Goal: Task Accomplishment & Management: Manage account settings

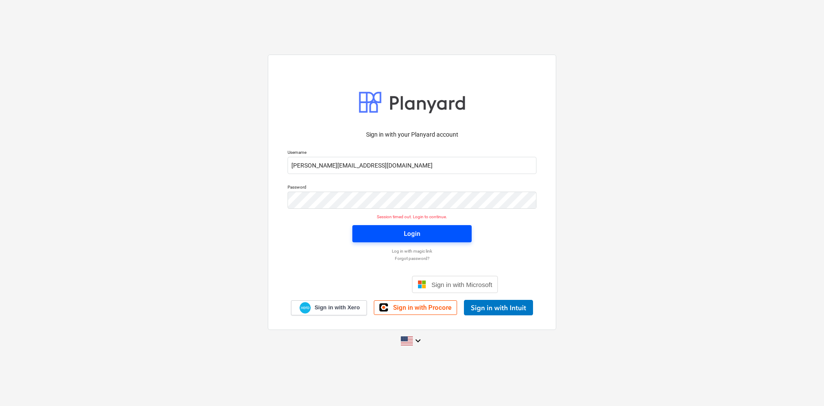
click at [403, 229] on span "Login" at bounding box center [412, 233] width 99 height 11
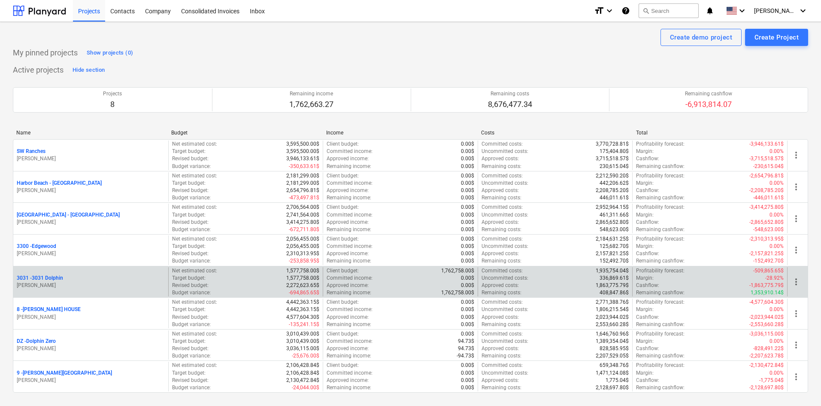
scroll to position [86, 0]
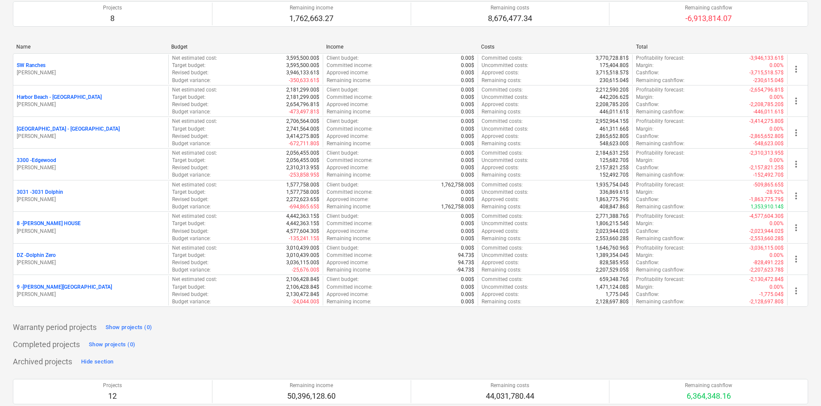
click at [52, 223] on p "8 - [PERSON_NAME] HOUSE" at bounding box center [49, 223] width 64 height 7
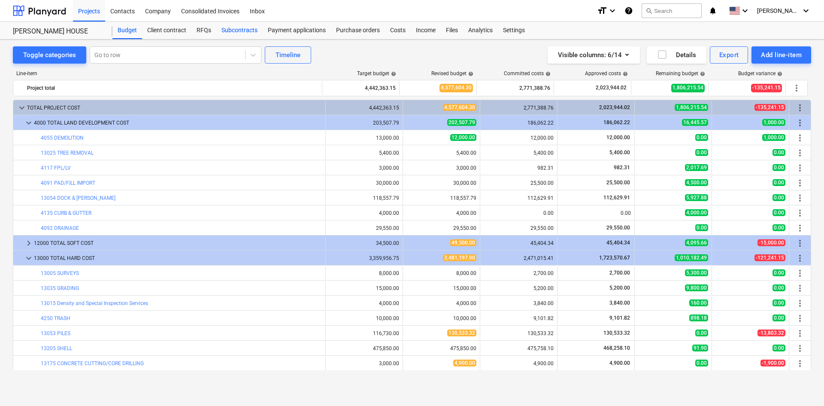
click at [259, 30] on div "Subcontracts" at bounding box center [239, 30] width 46 height 17
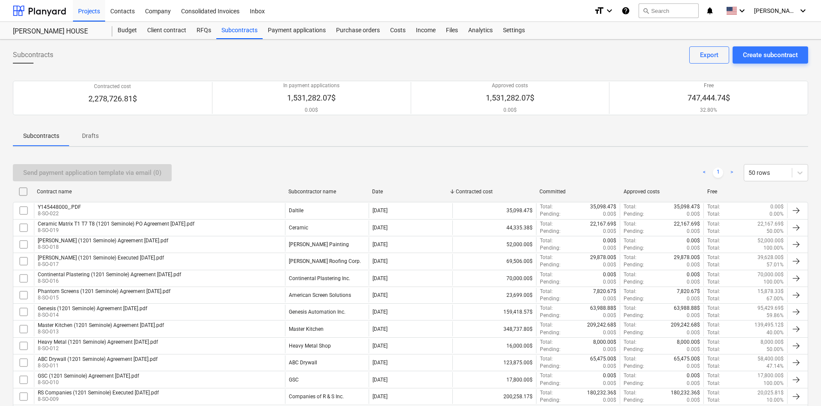
scroll to position [182, 0]
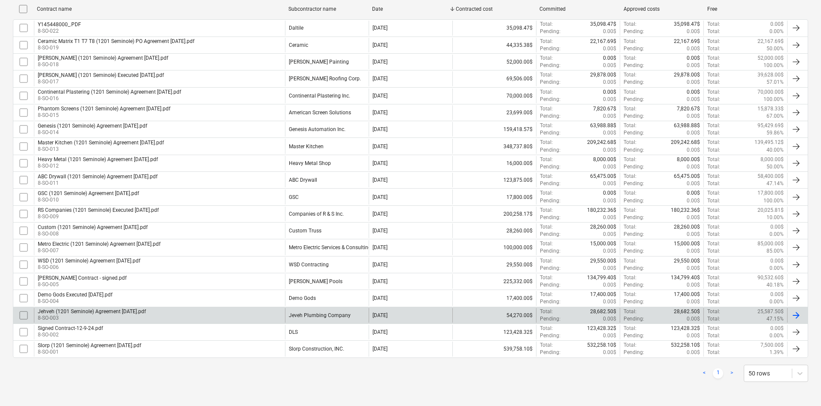
click at [247, 316] on div "[DEMOGRAPHIC_DATA] (1201 Seminole) Agreement [DATE].pdf 8-SO-003" at bounding box center [159, 315] width 251 height 15
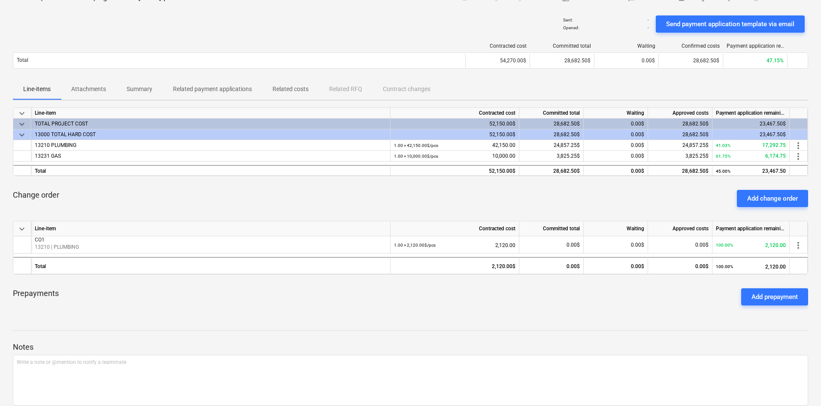
scroll to position [88, 0]
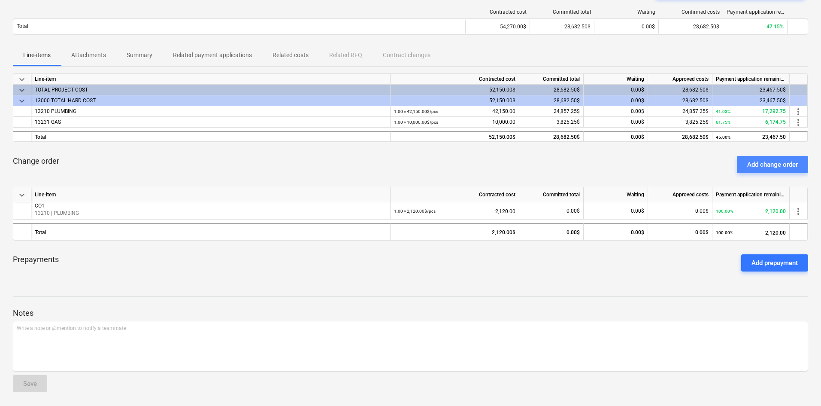
click at [783, 160] on div "Add change order" at bounding box center [772, 164] width 51 height 11
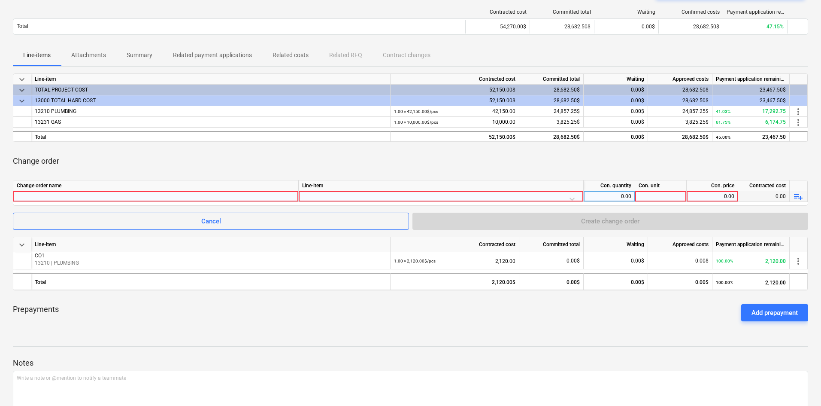
click at [79, 195] on div at bounding box center [156, 196] width 278 height 10
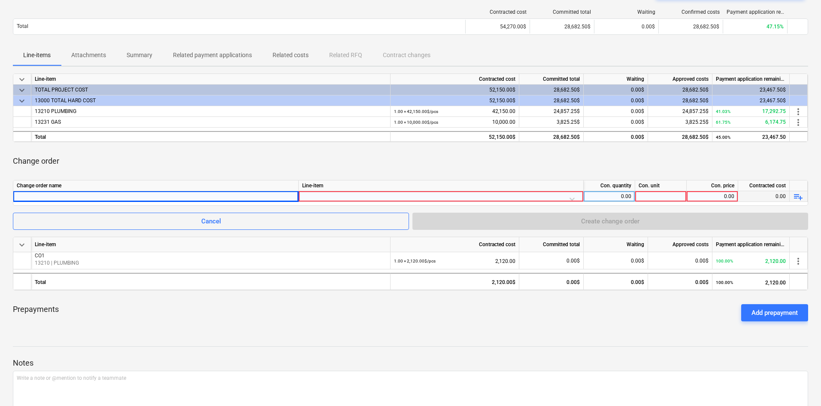
click at [145, 200] on div at bounding box center [156, 196] width 278 height 10
type input "CO2"
click at [351, 194] on div at bounding box center [441, 198] width 278 height 15
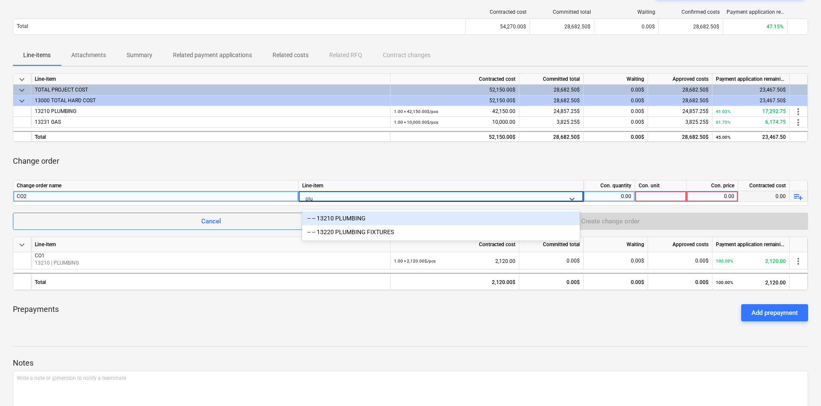
type input "plum"
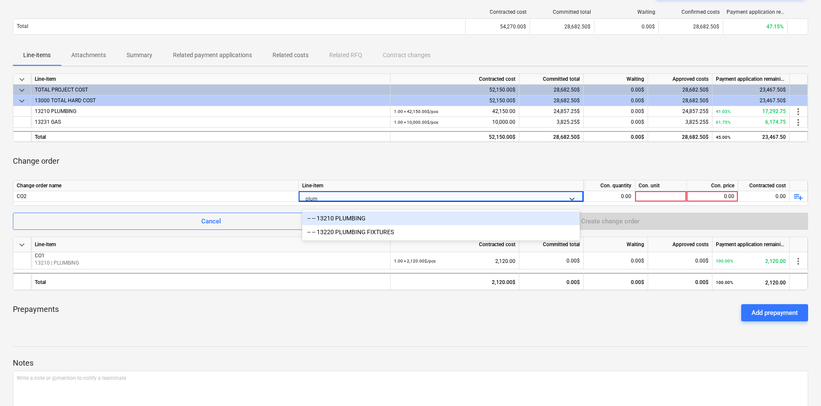
click at [389, 221] on div "-- -- 13210 PLUMBING" at bounding box center [441, 218] width 278 height 14
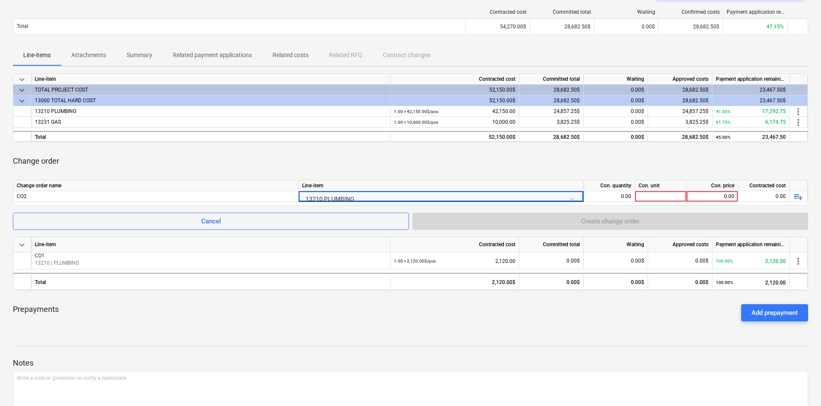
click at [387, 331] on div "Jehveh (1201 Seminole) Agreement [DATE].pdf notes Notes edit Change subcontract…" at bounding box center [410, 203] width 821 height 504
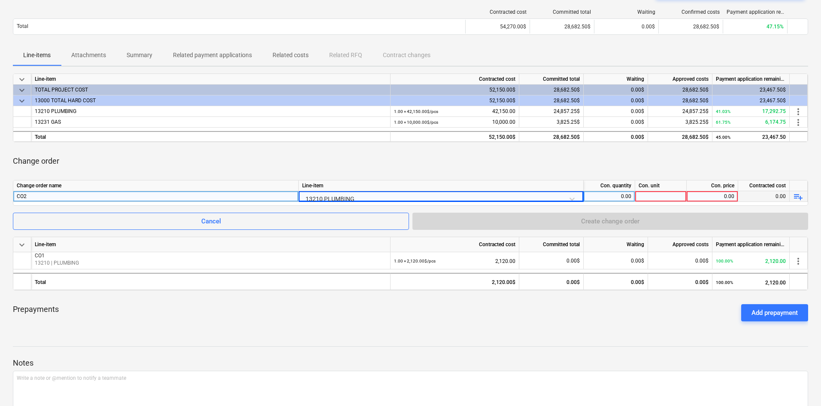
click at [627, 195] on div "0.00" at bounding box center [609, 196] width 44 height 11
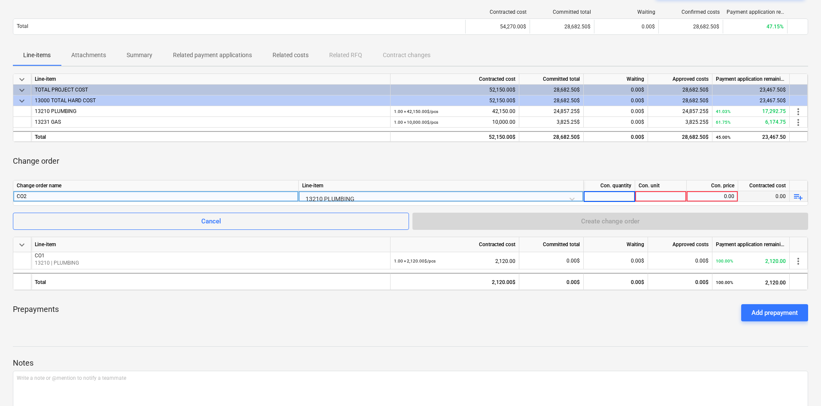
type input "1"
click at [663, 194] on div at bounding box center [661, 196] width 52 height 11
type input "pcs"
click at [709, 192] on div "0.00" at bounding box center [712, 196] width 44 height 11
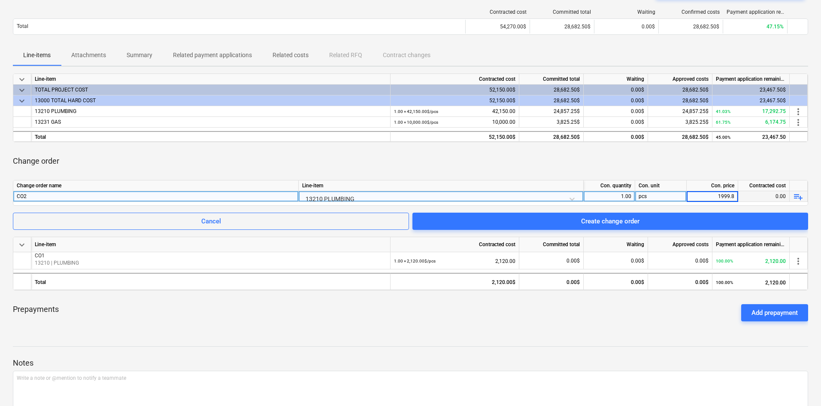
type input "1999.87"
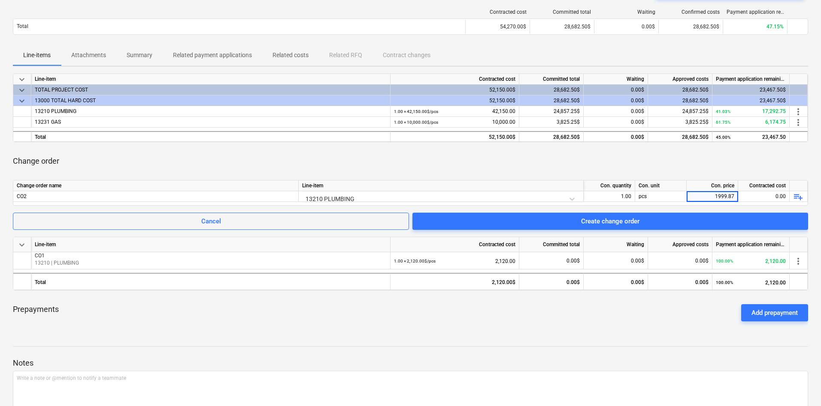
click at [613, 163] on div "Change order" at bounding box center [410, 161] width 795 height 24
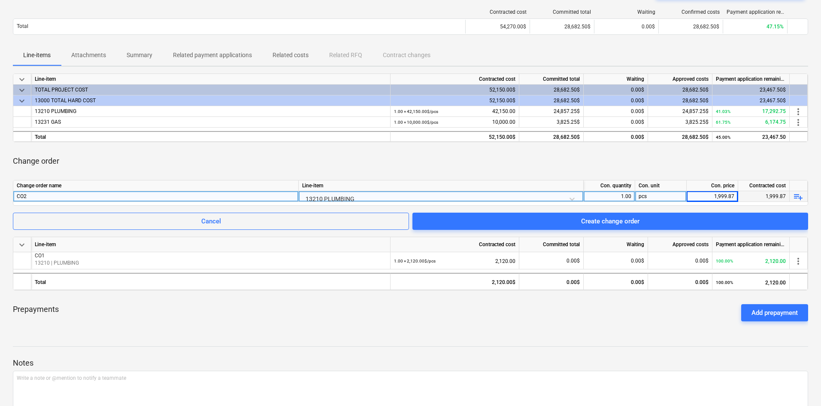
click at [75, 197] on div "CO2" at bounding box center [156, 196] width 278 height 10
drag, startPoint x: 75, startPoint y: 197, endPoint x: 94, endPoint y: 197, distance: 19.3
click at [94, 197] on input "CO2" at bounding box center [155, 196] width 285 height 10
click at [100, 197] on input "CO2" at bounding box center [155, 196] width 285 height 10
type input "CO2 - Upgrade underground gas main to 1-1/4" Polyethylene gas piping"
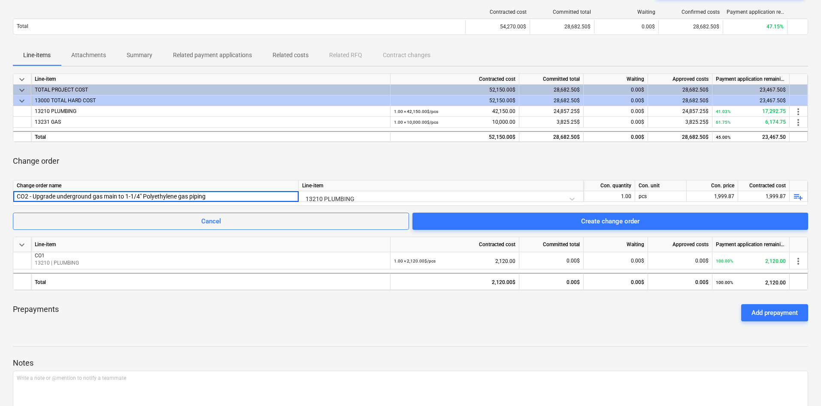
click at [619, 311] on div "Prepayments Add prepayment" at bounding box center [410, 312] width 795 height 31
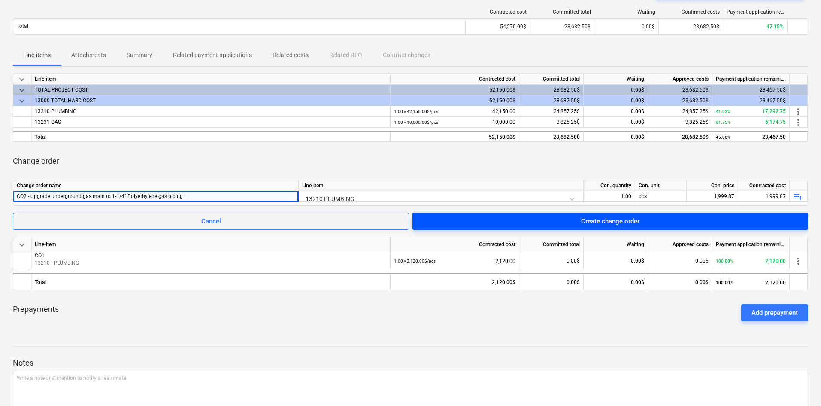
click at [578, 224] on span "Create change order" at bounding box center [610, 221] width 375 height 11
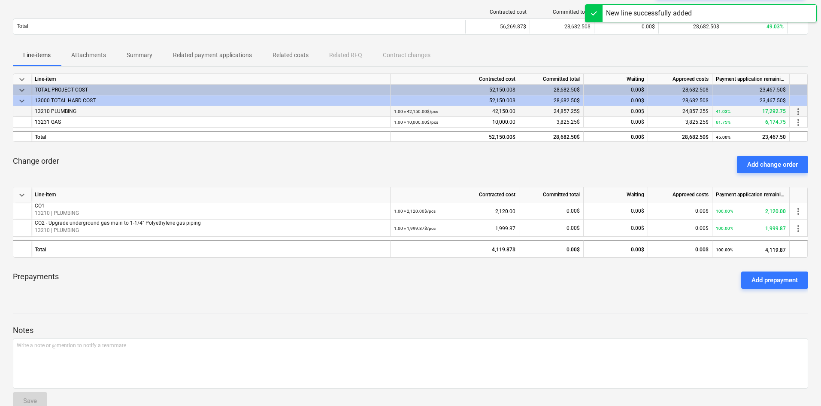
click at [433, 274] on div "Prepayments Add prepayment" at bounding box center [410, 279] width 795 height 31
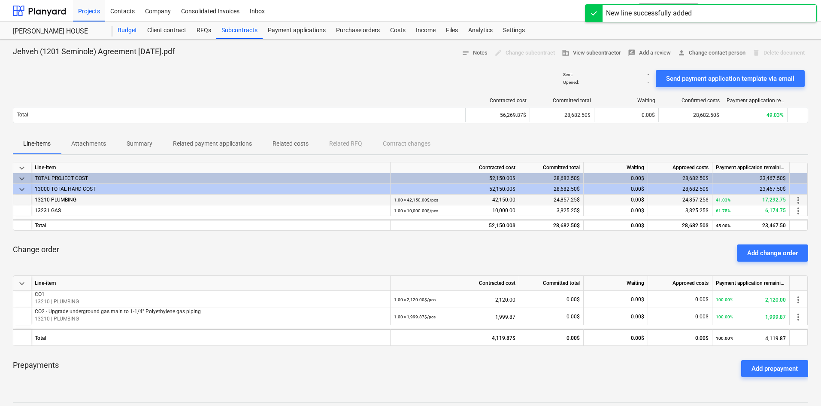
click at [130, 34] on div "Budget" at bounding box center [127, 30] width 30 height 17
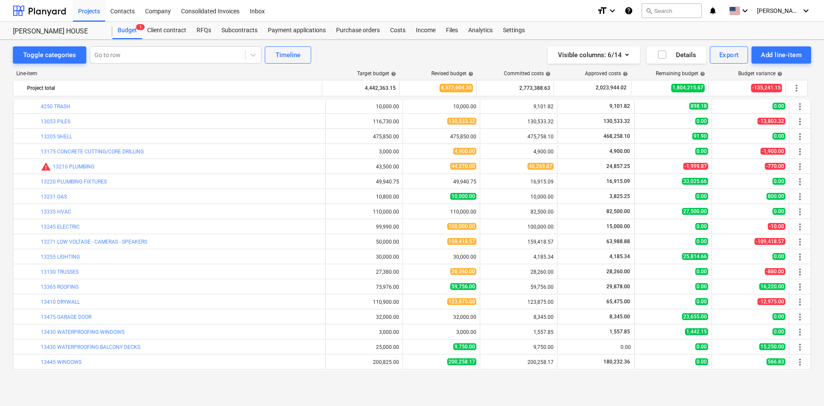
scroll to position [94, 0]
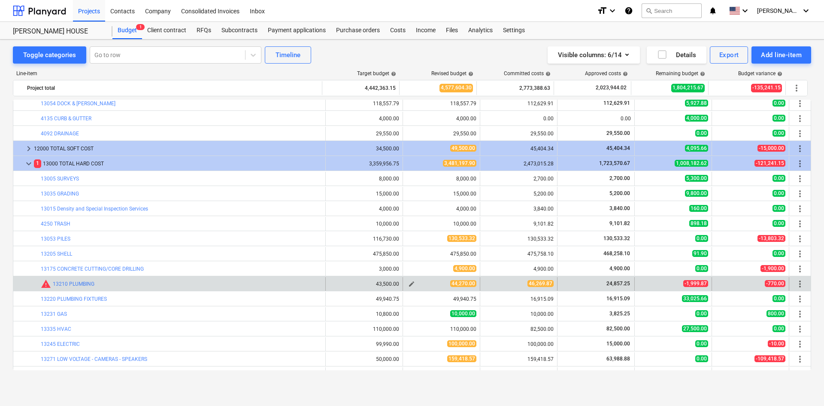
click at [416, 285] on div "44,270.00" at bounding box center [442, 283] width 70 height 7
click at [409, 285] on span "edit" at bounding box center [411, 283] width 7 height 7
type textarea "x"
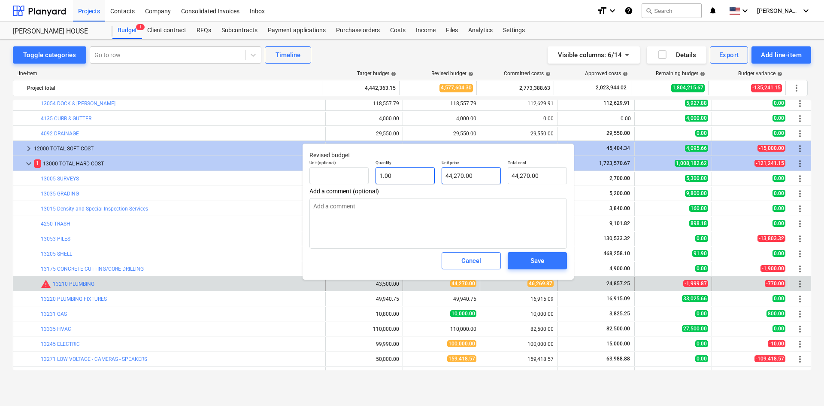
type input "44270"
drag, startPoint x: 404, startPoint y: 177, endPoint x: 398, endPoint y: 177, distance: 6.5
click at [398, 177] on div "Unit (optional) Quantity 1.00 Unit price 44270 Total cost 44,270.00" at bounding box center [438, 171] width 264 height 31
type textarea "x"
type input "4"
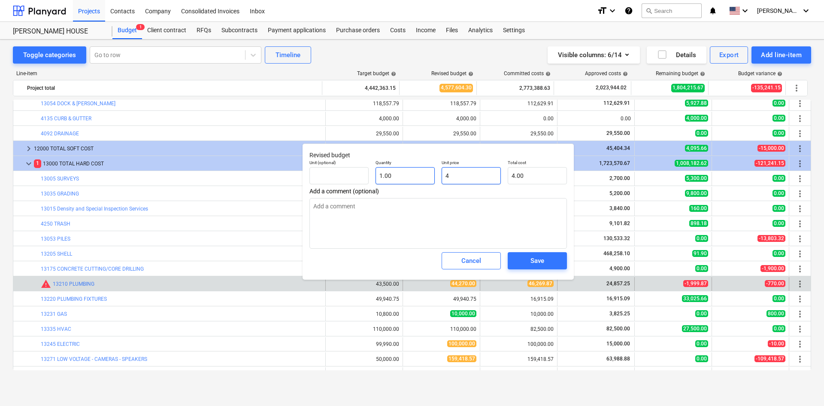
type input "4.00"
type textarea "x"
type input "46"
type input "46.00"
type textarea "x"
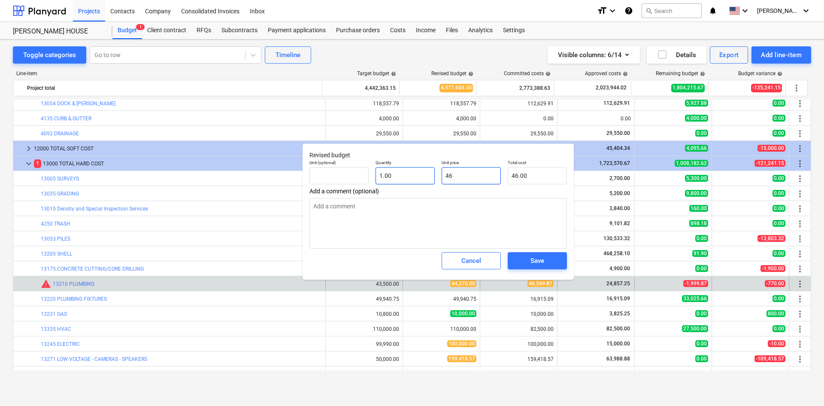
type input "462"
type input "462.00"
type textarea "x"
type input "4626"
type input "4,626.00"
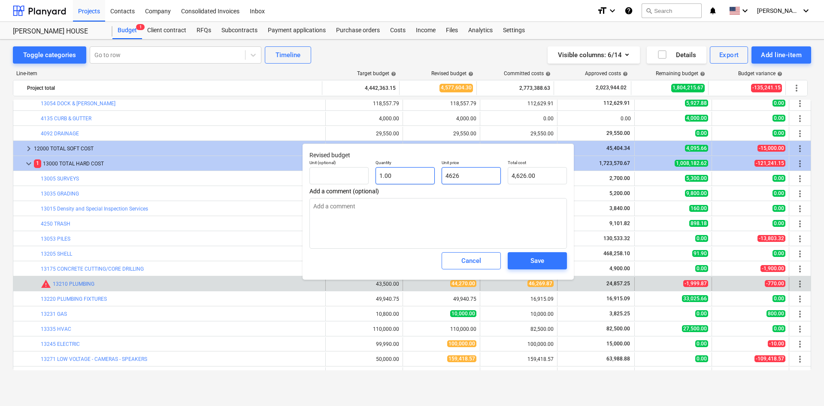
type textarea "x"
type input "46269"
type input "46,269.00"
type textarea "x"
type input "46269."
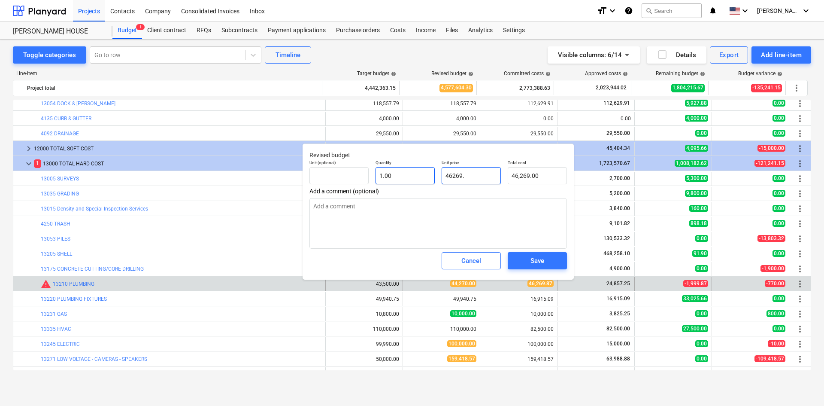
type textarea "x"
type input "46269.8"
type input "46,269.80"
type textarea "x"
type input "46269.87"
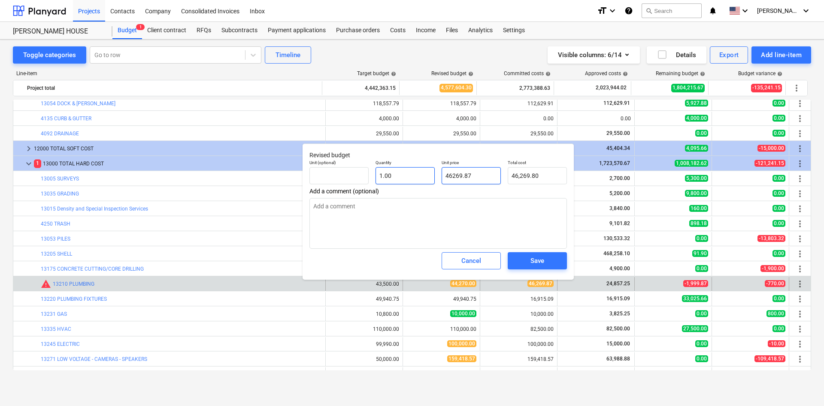
type input "46,269.87"
type input "46269.87"
type textarea "x"
type input "46,269.87"
click at [526, 256] on span "Save" at bounding box center [537, 260] width 39 height 11
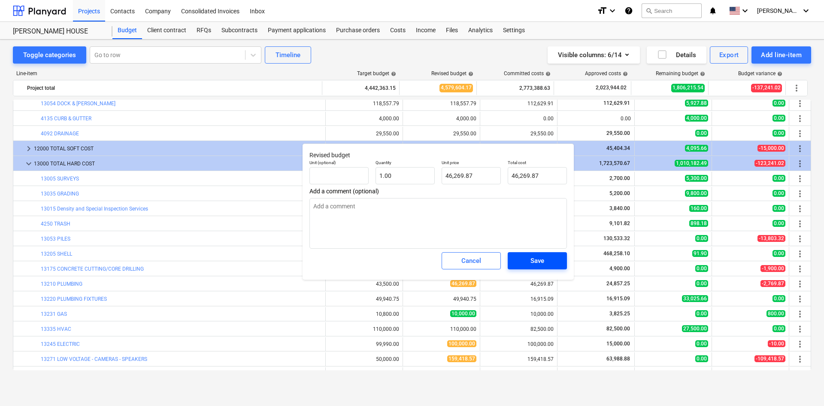
type textarea "x"
